Goal: Task Accomplishment & Management: Complete application form

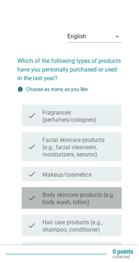
scroll to position [3, 0]
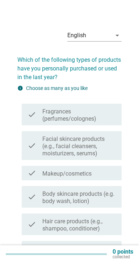
click at [101, 139] on label "Facial skincare products (e.g., facial cleansers, moisturizers, serums)" at bounding box center [78, 146] width 73 height 22
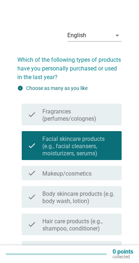
scroll to position [45, 0]
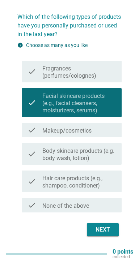
click at [100, 227] on div "Next" at bounding box center [102, 229] width 20 height 9
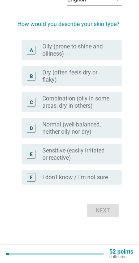
scroll to position [0, 0]
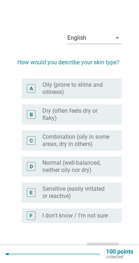
click at [108, 94] on label "Oily (prone to shine and oiliness)" at bounding box center [76, 88] width 68 height 14
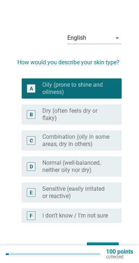
click at [103, 243] on button "Next" at bounding box center [103, 248] width 32 height 13
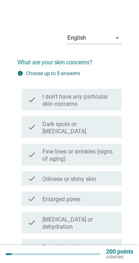
click at [96, 124] on label "Dark spots or [MEDICAL_DATA]" at bounding box center [78, 128] width 73 height 14
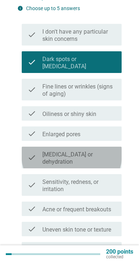
scroll to position [113, 0]
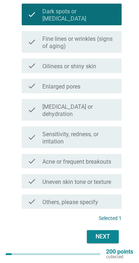
click at [104, 232] on div "Next" at bounding box center [102, 236] width 20 height 9
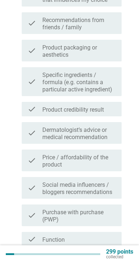
scroll to position [0, 0]
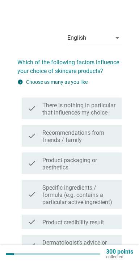
click at [91, 133] on label "Recommendations from friends / family" at bounding box center [78, 136] width 73 height 14
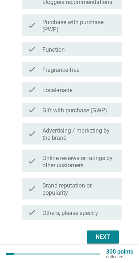
scroll to position [310, 0]
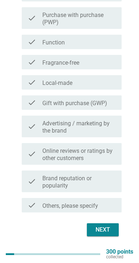
click at [102, 232] on div "Next" at bounding box center [102, 229] width 20 height 9
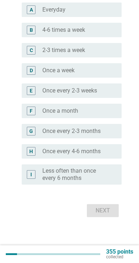
scroll to position [0, 0]
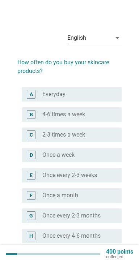
click at [81, 158] on div "radio_button_unchecked Once a week" at bounding box center [76, 154] width 68 height 7
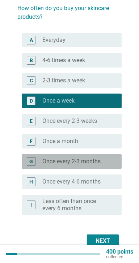
scroll to position [65, 0]
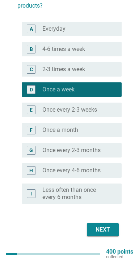
click at [102, 232] on div "Next" at bounding box center [102, 229] width 20 height 9
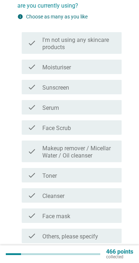
scroll to position [0, 0]
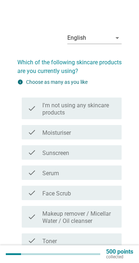
click at [88, 153] on div "check_box_outline_blank Sunscreen" at bounding box center [78, 152] width 73 height 9
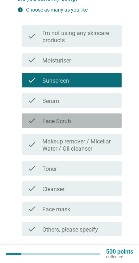
scroll to position [96, 0]
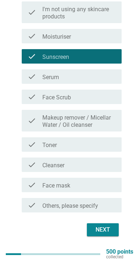
click at [103, 228] on div "Next" at bounding box center [102, 229] width 20 height 9
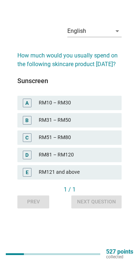
scroll to position [0, 0]
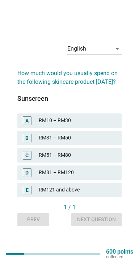
click at [84, 177] on div "RM81 – RM120" at bounding box center [77, 172] width 77 height 9
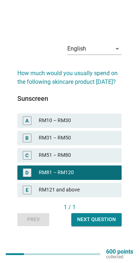
click at [94, 226] on button "Next question" at bounding box center [96, 219] width 50 height 13
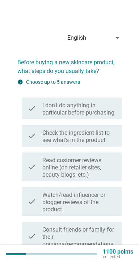
click at [92, 135] on label "Check the ingredient list to see what’s in the product" at bounding box center [78, 136] width 73 height 14
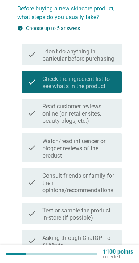
scroll to position [159, 0]
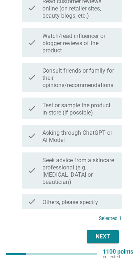
click at [100, 232] on div "Next" at bounding box center [102, 236] width 20 height 9
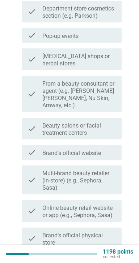
scroll to position [0, 0]
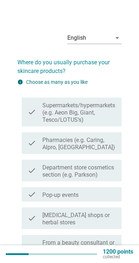
click at [88, 144] on label "Pharmacies (e.g. Caring, Alpro, [GEOGRAPHIC_DATA])" at bounding box center [78, 143] width 73 height 14
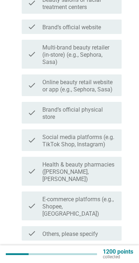
scroll to position [298, 0]
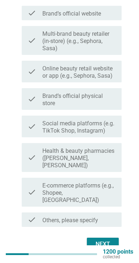
click at [101, 240] on div "Next" at bounding box center [102, 244] width 20 height 9
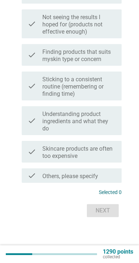
scroll to position [0, 0]
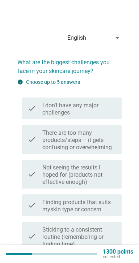
click at [96, 211] on label "Finding products that suits myskin type or concern" at bounding box center [78, 206] width 73 height 14
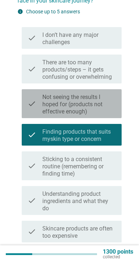
scroll to position [131, 0]
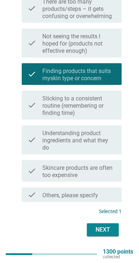
click at [100, 226] on div "Next" at bounding box center [102, 229] width 20 height 9
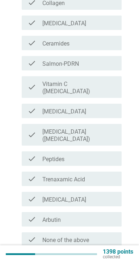
scroll to position [0, 0]
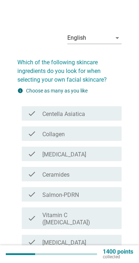
click at [94, 139] on div "check check_box_outline_blank Collagen" at bounding box center [72, 133] width 100 height 14
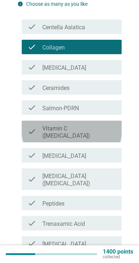
scroll to position [151, 0]
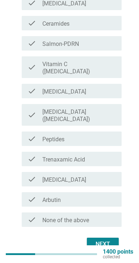
click at [100, 240] on div "Next" at bounding box center [102, 244] width 20 height 9
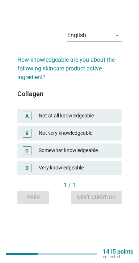
scroll to position [0, 0]
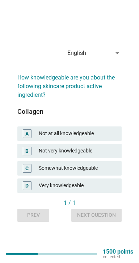
click at [90, 173] on div "Somewhat knowledgeable" at bounding box center [77, 168] width 77 height 9
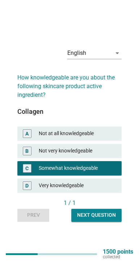
click at [92, 219] on div "Next question" at bounding box center [96, 215] width 39 height 8
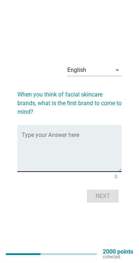
click at [77, 150] on textarea "Type your Answer here" at bounding box center [72, 153] width 100 height 38
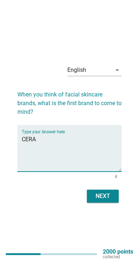
scroll to position [18, 0]
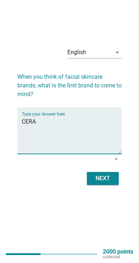
type textarea "CERA"
click at [101, 183] on div "Next" at bounding box center [102, 178] width 20 height 9
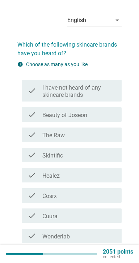
scroll to position [0, 0]
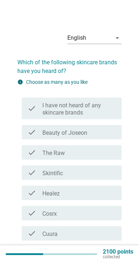
click at [105, 131] on div "check_box_outline_blank Beauty of Joseon" at bounding box center [78, 132] width 73 height 9
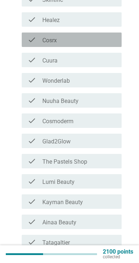
scroll to position [271, 0]
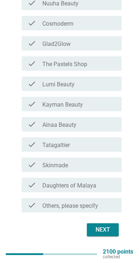
click at [100, 225] on div "Next" at bounding box center [102, 229] width 20 height 9
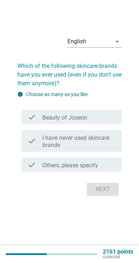
scroll to position [0, 0]
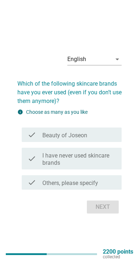
click at [104, 138] on div "check check_box_outline_blank Beauty of Joseon" at bounding box center [72, 134] width 100 height 14
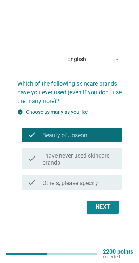
click at [99, 211] on div "Next" at bounding box center [102, 207] width 20 height 9
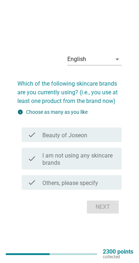
click at [100, 139] on div "check_box_outline_blank Beauty of Joseon" at bounding box center [78, 134] width 73 height 9
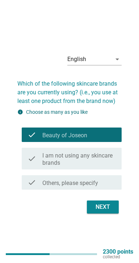
click at [100, 211] on div "Next" at bounding box center [102, 207] width 20 height 9
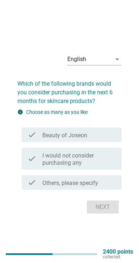
click at [96, 139] on div "check_box_outline_blank Beauty of Joseon" at bounding box center [78, 134] width 73 height 9
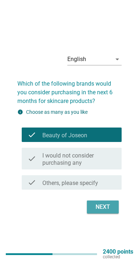
click at [100, 211] on div "Next" at bounding box center [102, 207] width 20 height 9
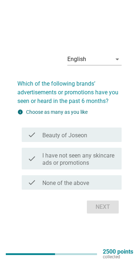
click at [100, 139] on div "check_box_outline_blank Beauty of Joseon" at bounding box center [78, 134] width 73 height 9
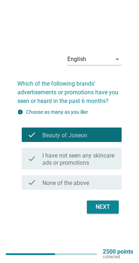
click at [100, 210] on button "Next" at bounding box center [103, 206] width 32 height 13
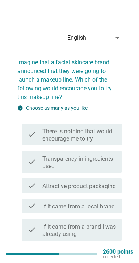
click at [90, 164] on label "Transparency in ingredients used" at bounding box center [78, 162] width 73 height 14
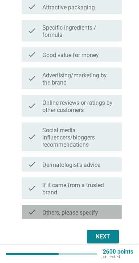
scroll to position [316, 0]
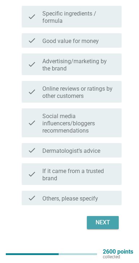
click at [100, 227] on div "Next" at bounding box center [102, 222] width 20 height 9
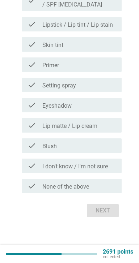
scroll to position [0, 0]
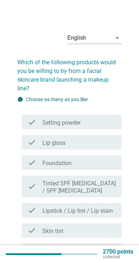
click at [87, 158] on div "check_box_outline_blank Foundation" at bounding box center [78, 162] width 73 height 9
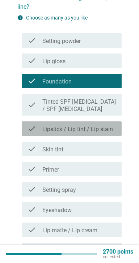
scroll to position [158, 0]
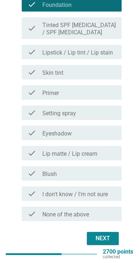
click at [100, 234] on div "Next" at bounding box center [102, 238] width 20 height 9
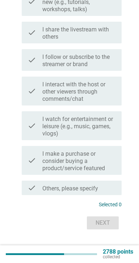
scroll to position [0, 0]
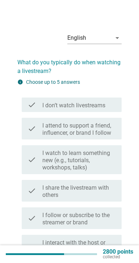
click at [81, 162] on label "I watch to learn something new (e.g., tutorials, workshops, talks)" at bounding box center [78, 160] width 73 height 22
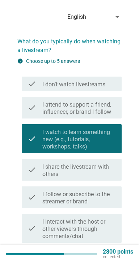
scroll to position [21, 0]
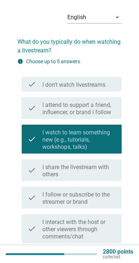
click at [113, 113] on label "I attend to support a friend, influencer, or brand I follow" at bounding box center [78, 108] width 73 height 14
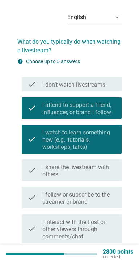
click at [115, 113] on label "I attend to support a friend, influencer, or brand I follow" at bounding box center [78, 108] width 73 height 14
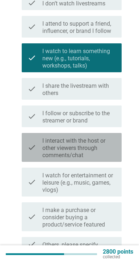
scroll to position [151, 0]
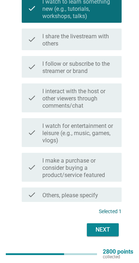
click at [101, 228] on div "Next" at bounding box center [102, 229] width 20 height 9
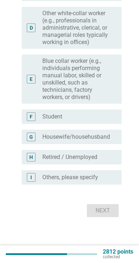
scroll to position [0, 0]
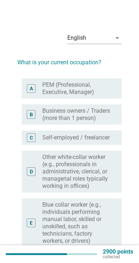
click at [84, 173] on label "Other white-collar worker (e.g., professionals in administrative, clerical, or …" at bounding box center [76, 171] width 68 height 36
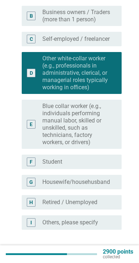
scroll to position [138, 0]
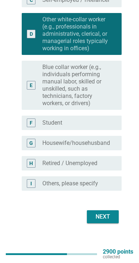
click at [101, 221] on div "Next" at bounding box center [102, 216] width 20 height 9
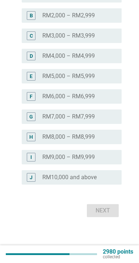
scroll to position [0, 0]
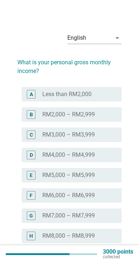
click at [88, 172] on label "RM5,000 – RM5,999" at bounding box center [68, 175] width 52 height 7
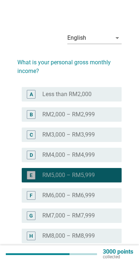
scroll to position [80, 0]
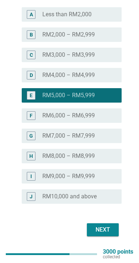
click at [99, 225] on div "Next" at bounding box center [102, 229] width 20 height 9
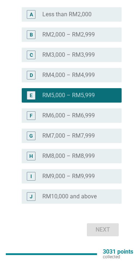
scroll to position [0, 0]
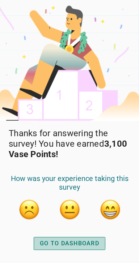
click at [82, 239] on button "GO TO DASHBOARD" at bounding box center [69, 243] width 71 height 13
